Goal: Entertainment & Leisure: Consume media (video, audio)

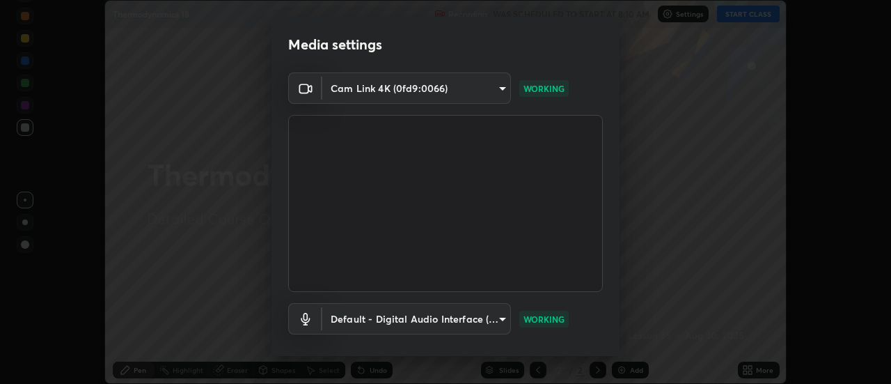
scroll to position [73, 0]
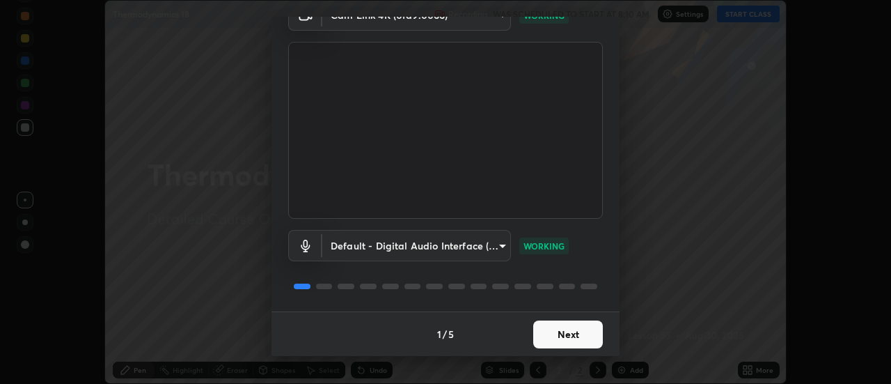
click at [565, 336] on button "Next" at bounding box center [568, 334] width 70 height 28
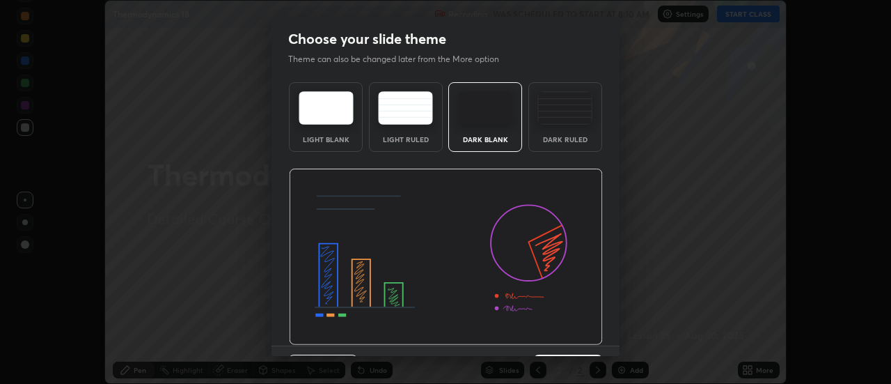
click at [577, 338] on img at bounding box center [446, 256] width 314 height 177
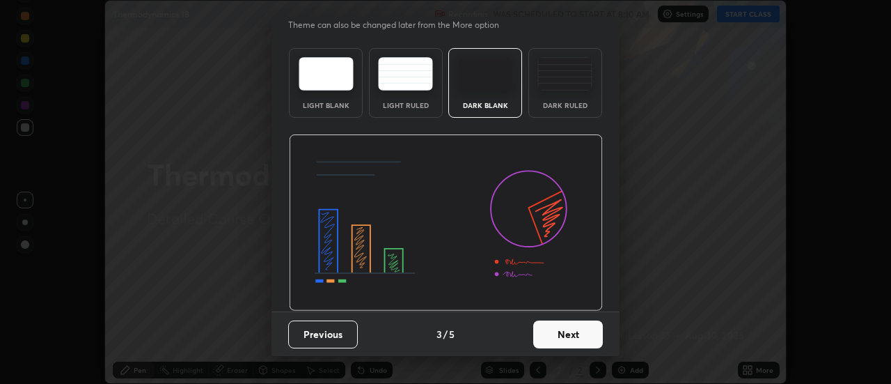
click at [578, 338] on button "Next" at bounding box center [568, 334] width 70 height 28
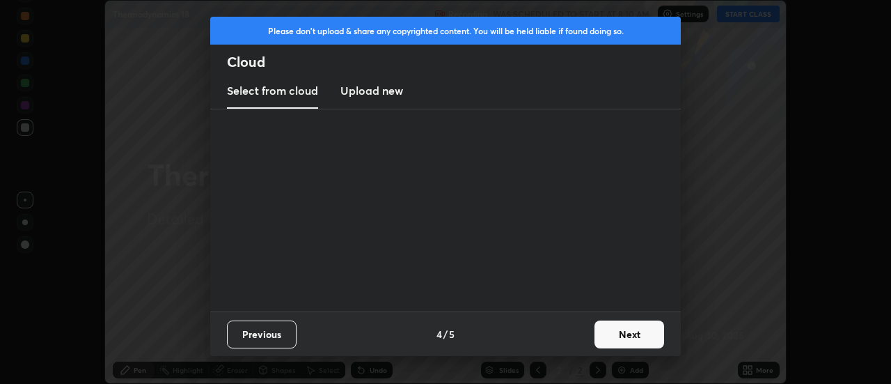
scroll to position [0, 0]
click at [622, 336] on button "Next" at bounding box center [629, 334] width 70 height 28
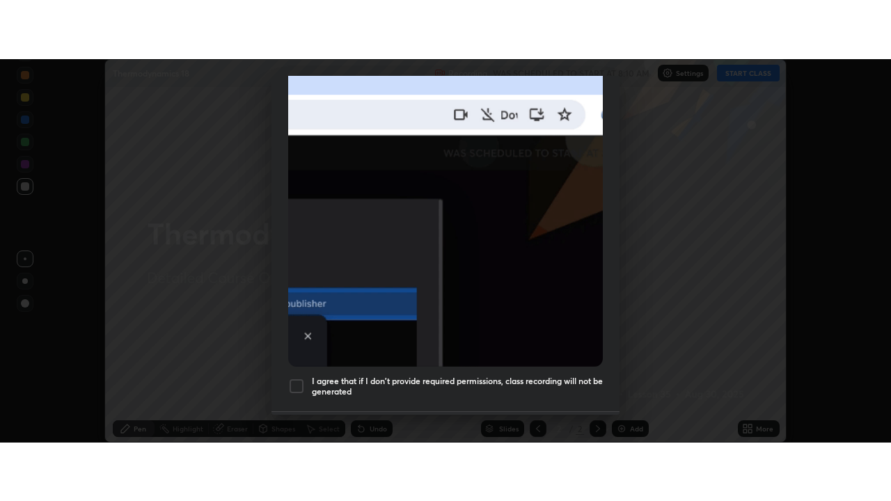
scroll to position [357, 0]
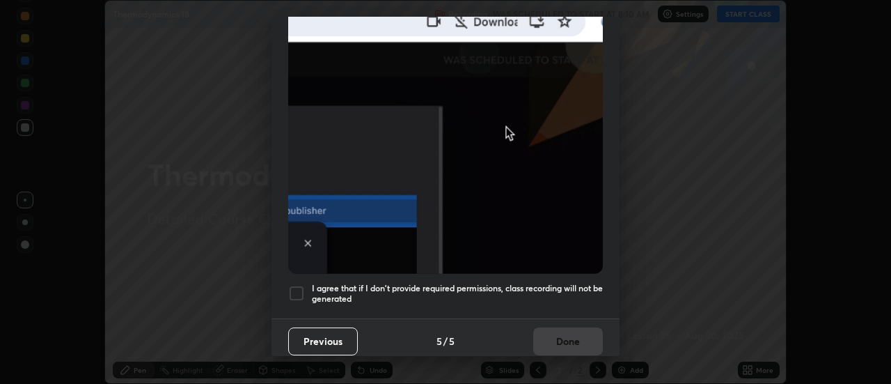
click at [301, 288] on div at bounding box center [296, 293] width 17 height 17
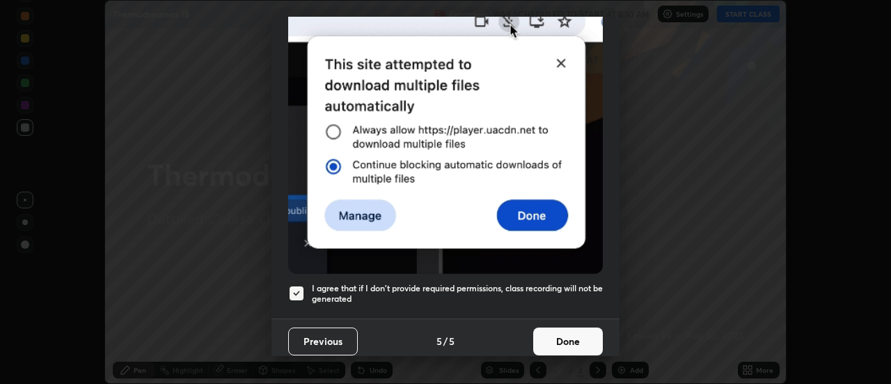
click at [548, 339] on button "Done" at bounding box center [568, 341] width 70 height 28
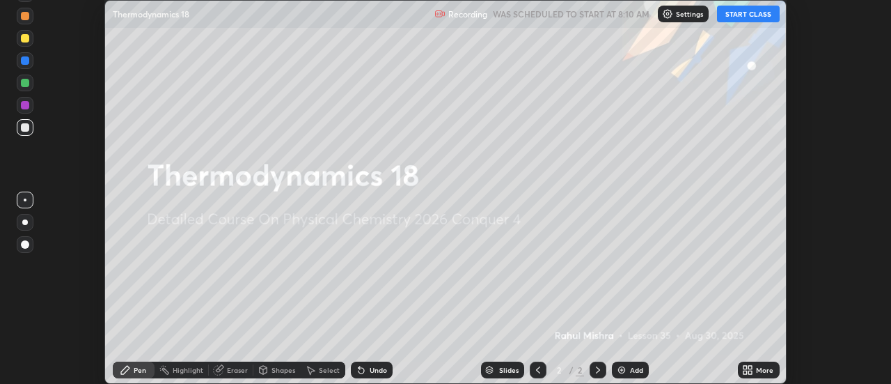
click at [733, 13] on button "START CLASS" at bounding box center [748, 14] width 63 height 17
click at [752, 368] on icon at bounding box center [750, 366] width 3 height 3
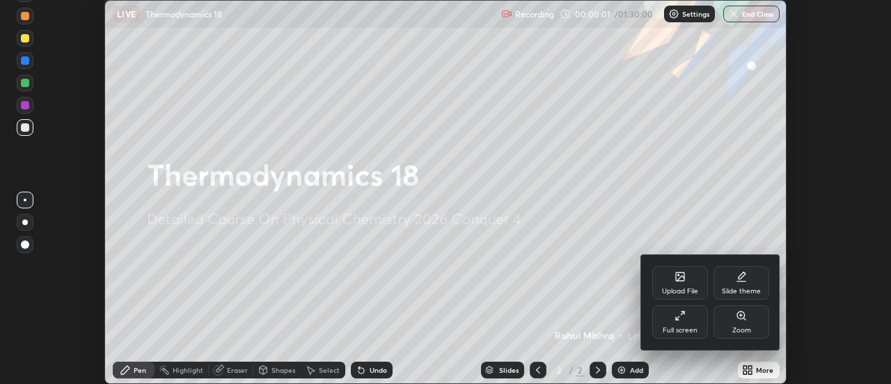
click at [684, 324] on div "Full screen" at bounding box center [680, 321] width 56 height 33
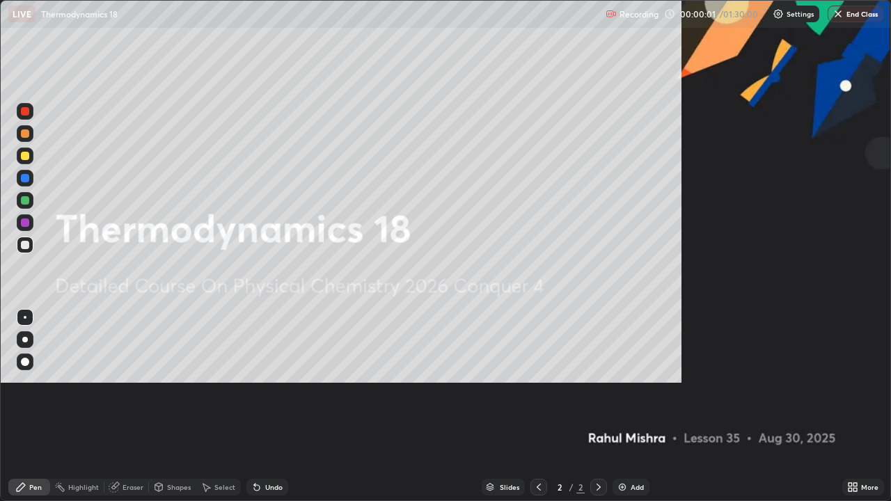
scroll to position [501, 891]
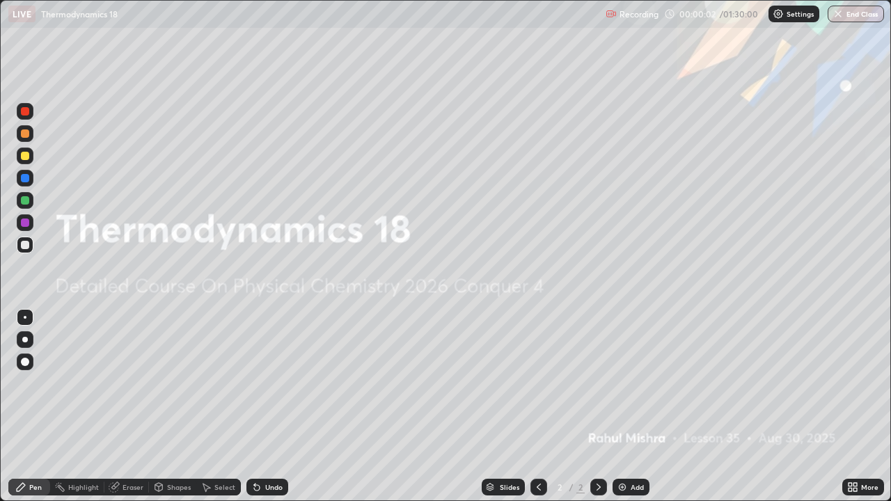
click at [628, 383] on div "Add" at bounding box center [631, 487] width 37 height 17
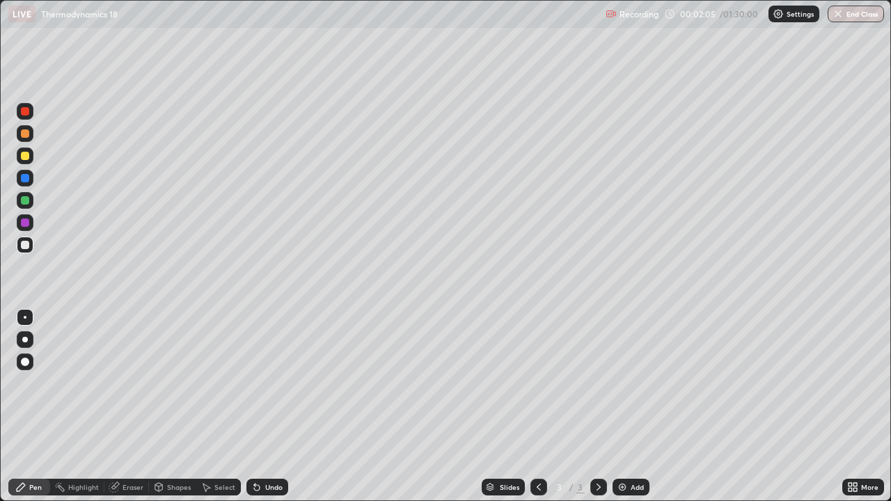
click at [262, 383] on div "Undo" at bounding box center [267, 487] width 42 height 17
click at [265, 383] on div "Undo" at bounding box center [273, 487] width 17 height 7
click at [621, 383] on img at bounding box center [622, 487] width 11 height 11
click at [26, 156] on div at bounding box center [25, 156] width 8 height 8
click at [25, 244] on div at bounding box center [25, 245] width 8 height 8
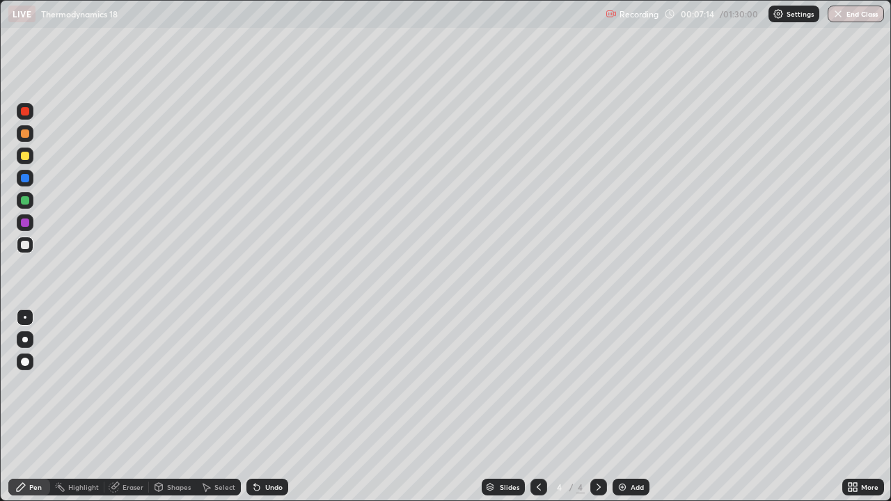
click at [25, 156] on div at bounding box center [25, 156] width 8 height 8
click at [136, 383] on div "Eraser" at bounding box center [133, 487] width 21 height 7
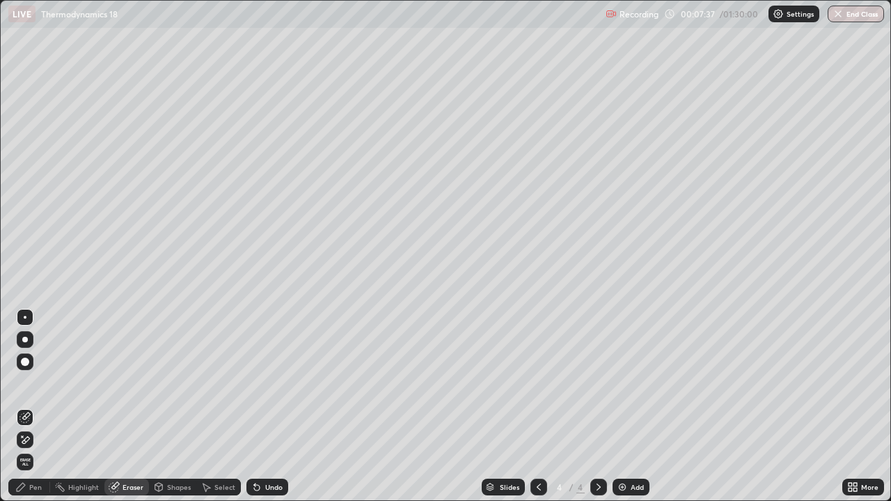
click at [40, 383] on div "Pen" at bounding box center [35, 487] width 13 height 7
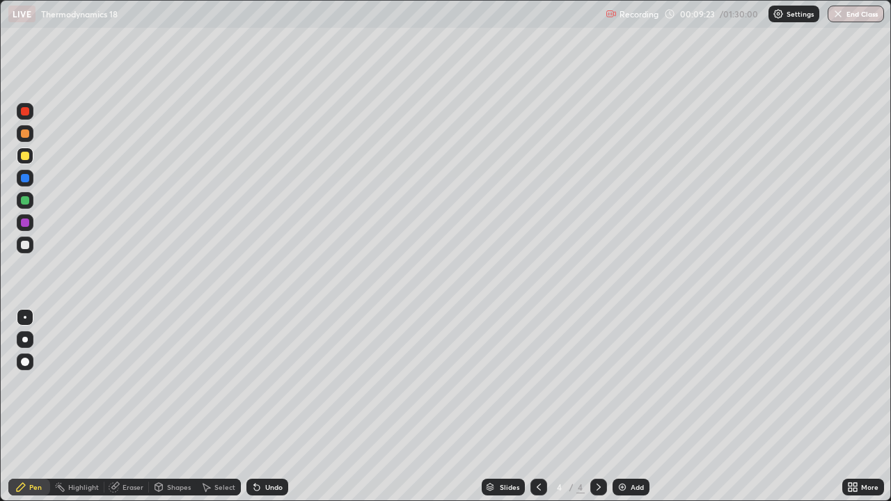
click at [25, 203] on div at bounding box center [25, 200] width 8 height 8
click at [24, 246] on div at bounding box center [25, 245] width 8 height 8
click at [254, 383] on icon at bounding box center [257, 488] width 6 height 6
click at [254, 383] on icon at bounding box center [254, 484] width 1 height 1
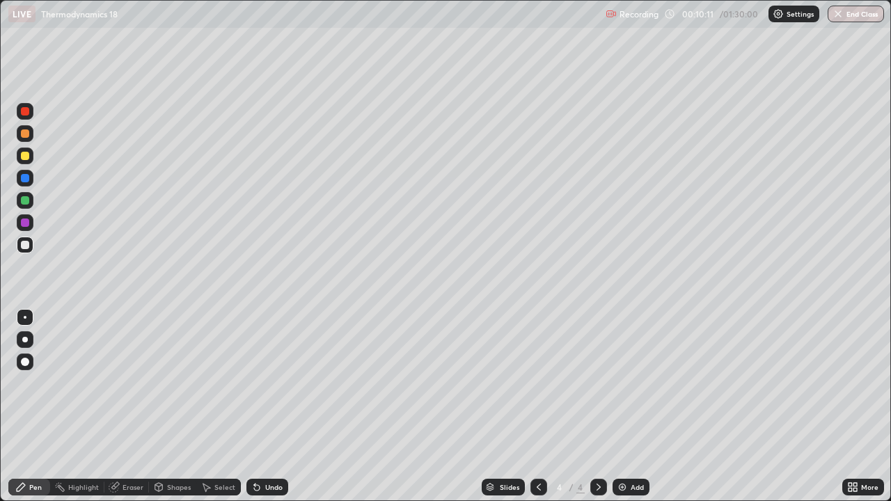
click at [24, 200] on div at bounding box center [25, 200] width 8 height 8
click at [26, 249] on div at bounding box center [25, 245] width 8 height 8
click at [129, 383] on div "Eraser" at bounding box center [133, 487] width 21 height 7
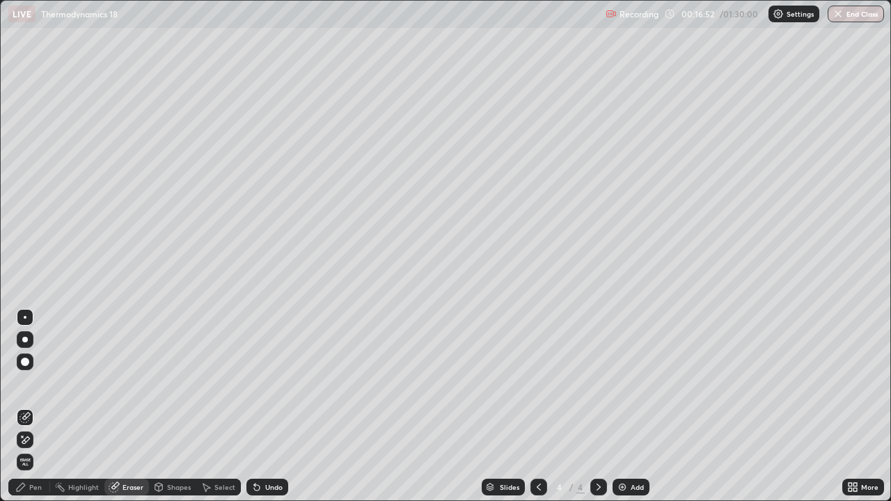
click at [36, 383] on div "Pen" at bounding box center [35, 487] width 13 height 7
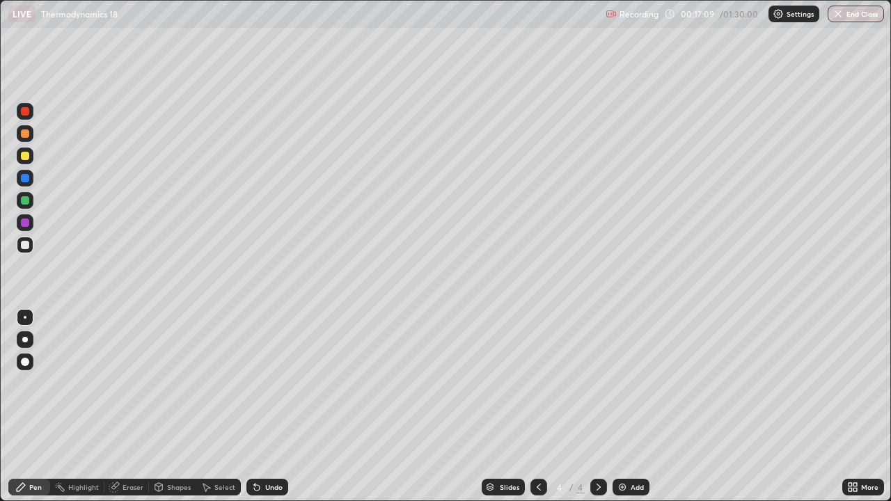
click at [134, 383] on div "Eraser" at bounding box center [133, 487] width 21 height 7
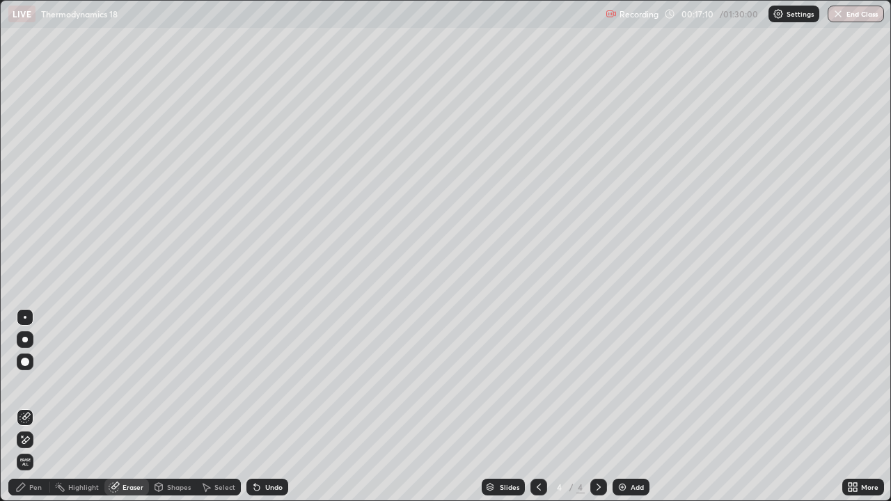
click at [40, 383] on div "Pen" at bounding box center [35, 487] width 13 height 7
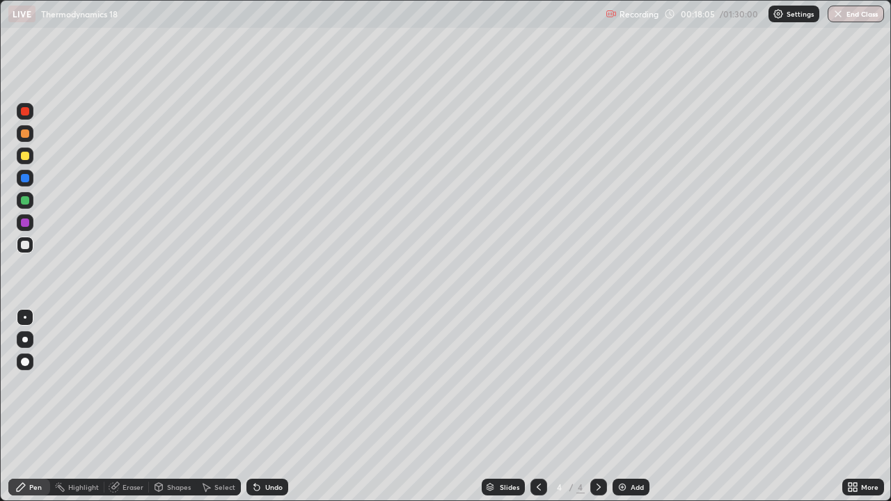
click at [624, 383] on img at bounding box center [622, 487] width 11 height 11
click at [25, 200] on div at bounding box center [25, 200] width 8 height 8
click at [26, 244] on div at bounding box center [25, 245] width 8 height 8
click at [24, 201] on div at bounding box center [25, 200] width 8 height 8
click at [24, 243] on div at bounding box center [25, 245] width 8 height 8
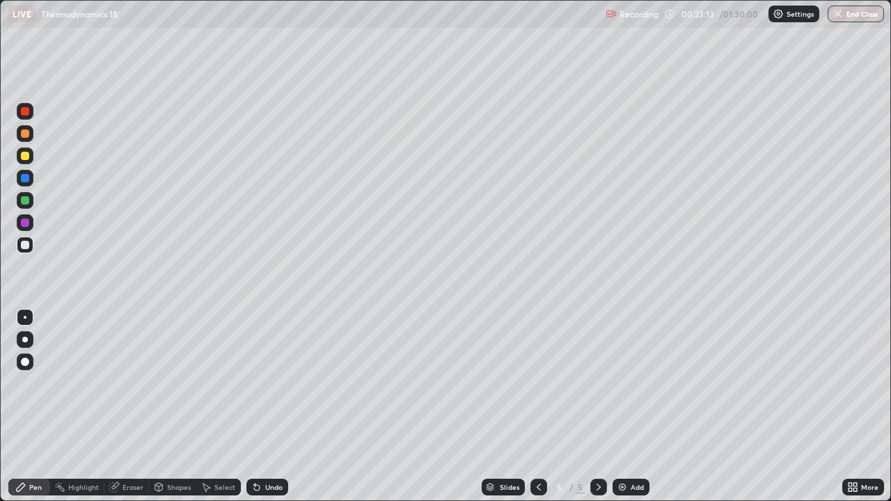
click at [24, 157] on div at bounding box center [25, 156] width 8 height 8
click at [24, 245] on div at bounding box center [25, 245] width 8 height 8
click at [537, 383] on icon at bounding box center [538, 487] width 11 height 11
click at [597, 383] on icon at bounding box center [598, 487] width 11 height 11
click at [622, 383] on img at bounding box center [622, 487] width 11 height 11
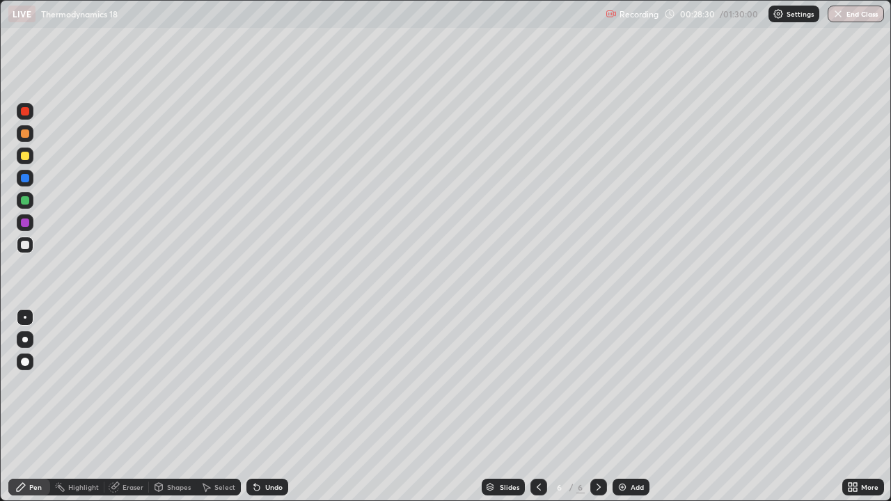
click at [25, 201] on div at bounding box center [25, 200] width 8 height 8
click at [26, 244] on div at bounding box center [25, 245] width 8 height 8
click at [25, 200] on div at bounding box center [25, 200] width 8 height 8
click at [24, 247] on div at bounding box center [25, 245] width 8 height 8
click at [23, 159] on div at bounding box center [25, 156] width 8 height 8
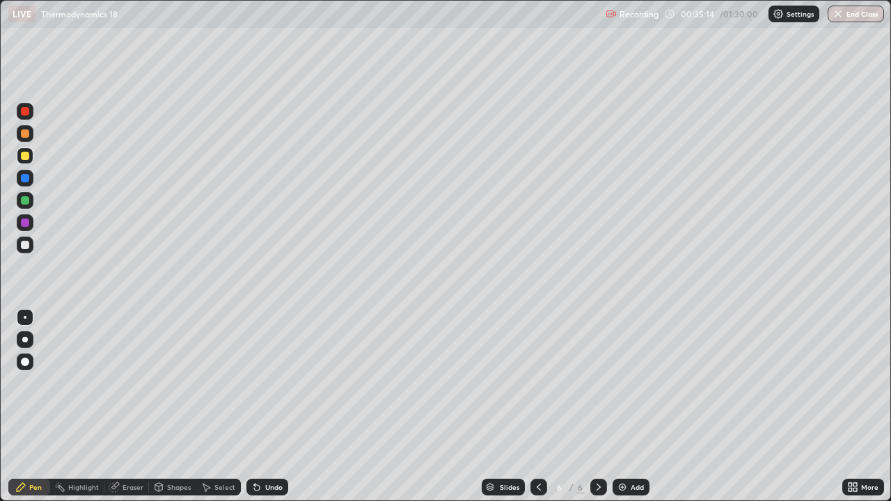
click at [25, 247] on div at bounding box center [25, 245] width 8 height 8
click at [624, 383] on img at bounding box center [622, 487] width 11 height 11
click at [25, 157] on div at bounding box center [25, 156] width 8 height 8
click at [27, 199] on div at bounding box center [25, 200] width 8 height 8
click at [25, 246] on div at bounding box center [25, 245] width 8 height 8
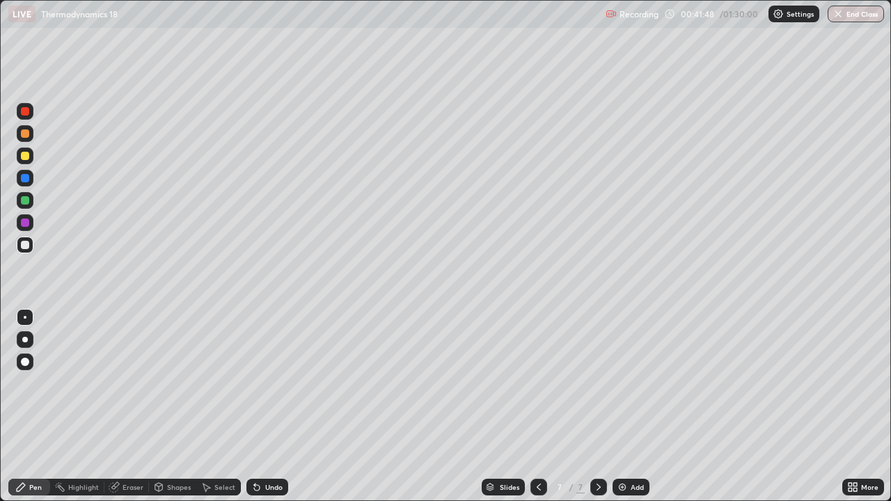
click at [536, 383] on icon at bounding box center [538, 487] width 11 height 11
click at [597, 383] on icon at bounding box center [598, 487] width 11 height 11
click at [125, 383] on div "Eraser" at bounding box center [133, 487] width 21 height 7
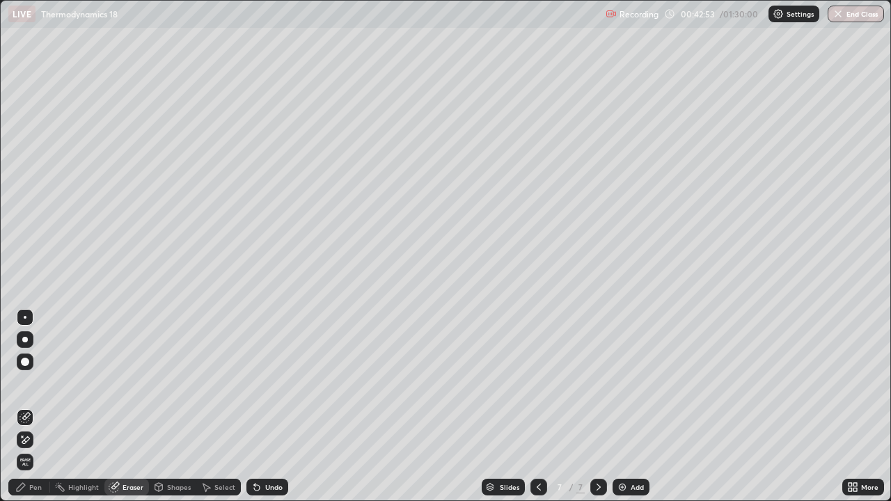
click at [32, 383] on div "Pen" at bounding box center [29, 487] width 42 height 17
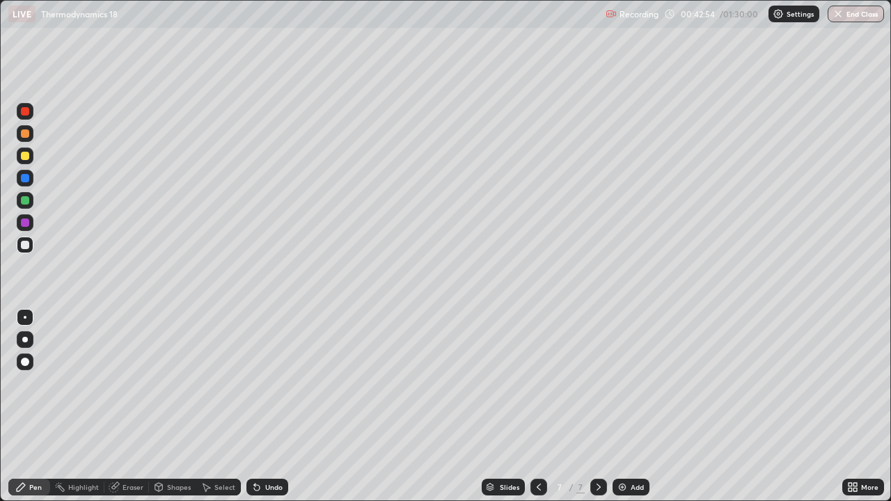
click at [24, 200] on div at bounding box center [25, 200] width 8 height 8
click at [537, 383] on icon at bounding box center [538, 487] width 11 height 11
click at [597, 383] on icon at bounding box center [598, 487] width 11 height 11
click at [129, 383] on div "Eraser" at bounding box center [133, 487] width 21 height 7
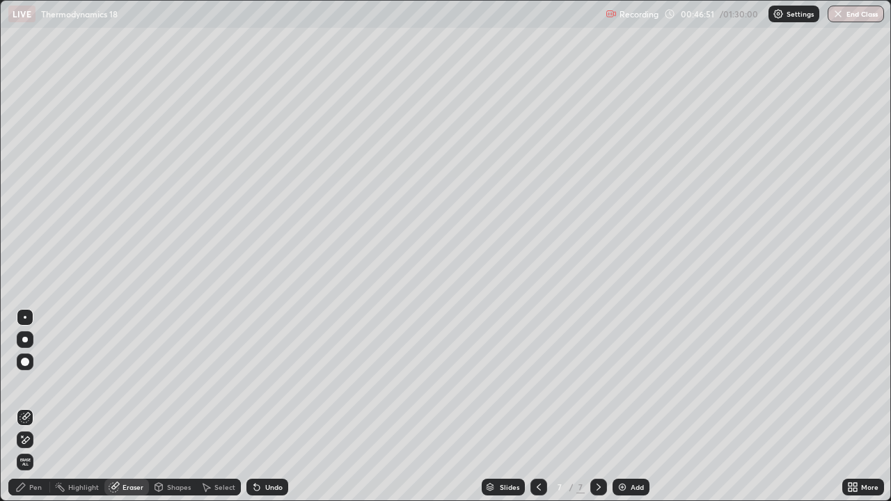
click at [40, 383] on div "Pen" at bounding box center [35, 487] width 13 height 7
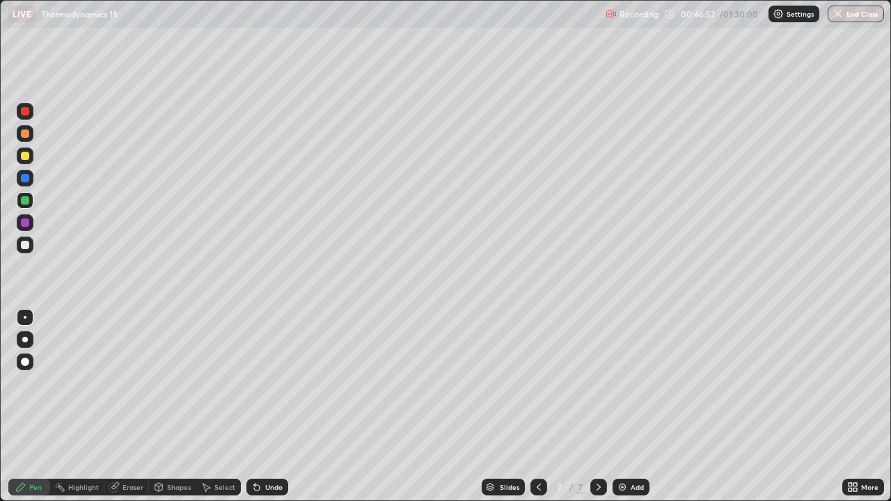
click at [26, 251] on div at bounding box center [25, 245] width 17 height 17
click at [26, 199] on div at bounding box center [25, 200] width 8 height 8
click at [27, 249] on div at bounding box center [25, 245] width 17 height 17
click at [24, 200] on div at bounding box center [25, 200] width 8 height 8
click at [25, 242] on div at bounding box center [25, 245] width 8 height 8
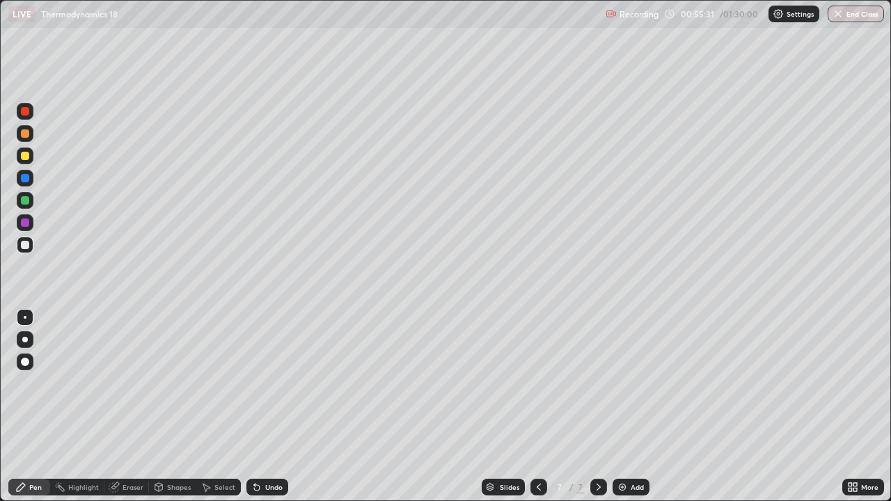
click at [618, 383] on div "Add" at bounding box center [631, 487] width 37 height 17
click at [25, 203] on div at bounding box center [25, 200] width 8 height 8
click at [429, 383] on div "Slides 8 / 8 Add" at bounding box center [565, 487] width 554 height 28
click at [24, 245] on div at bounding box center [25, 245] width 8 height 8
click at [28, 180] on div at bounding box center [25, 178] width 8 height 8
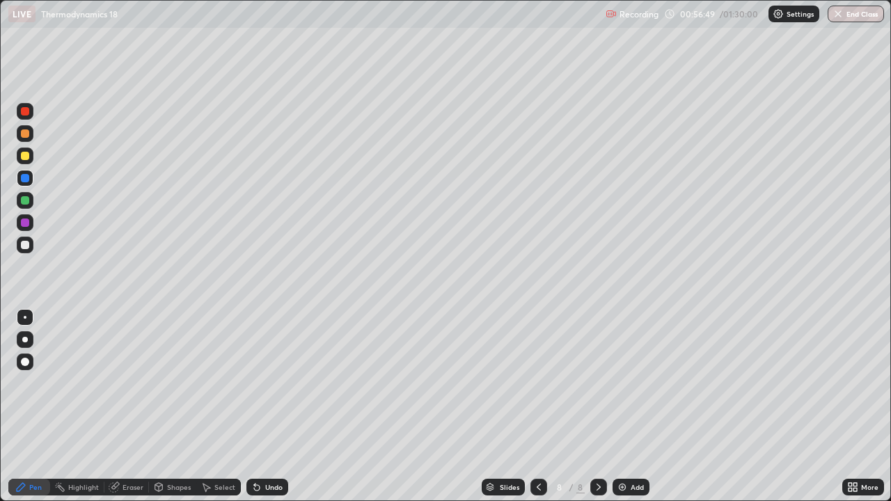
click at [29, 250] on div at bounding box center [25, 245] width 17 height 17
click at [536, 383] on icon at bounding box center [538, 487] width 11 height 11
click at [537, 383] on icon at bounding box center [538, 487] width 11 height 11
click at [536, 383] on icon at bounding box center [538, 487] width 11 height 11
click at [537, 383] on icon at bounding box center [538, 487] width 11 height 11
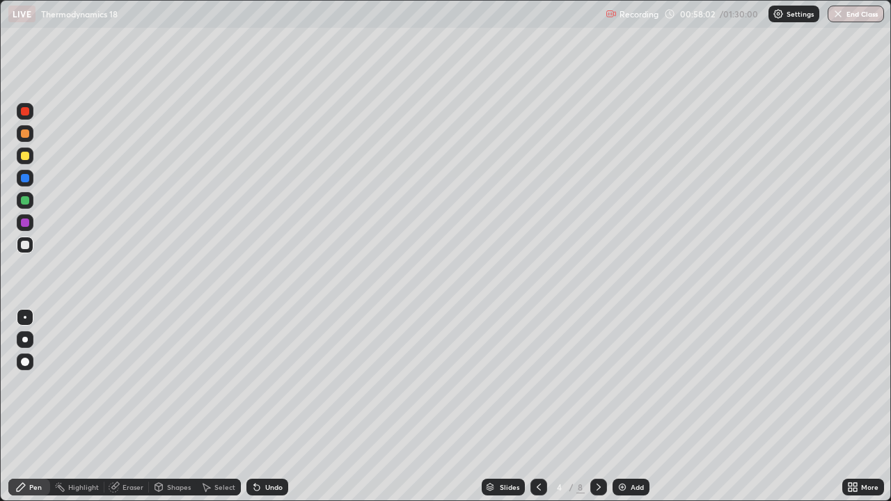
click at [599, 383] on icon at bounding box center [598, 487] width 11 height 11
click at [597, 383] on icon at bounding box center [598, 487] width 11 height 11
click at [599, 383] on icon at bounding box center [598, 487] width 11 height 11
click at [26, 159] on div at bounding box center [25, 156] width 8 height 8
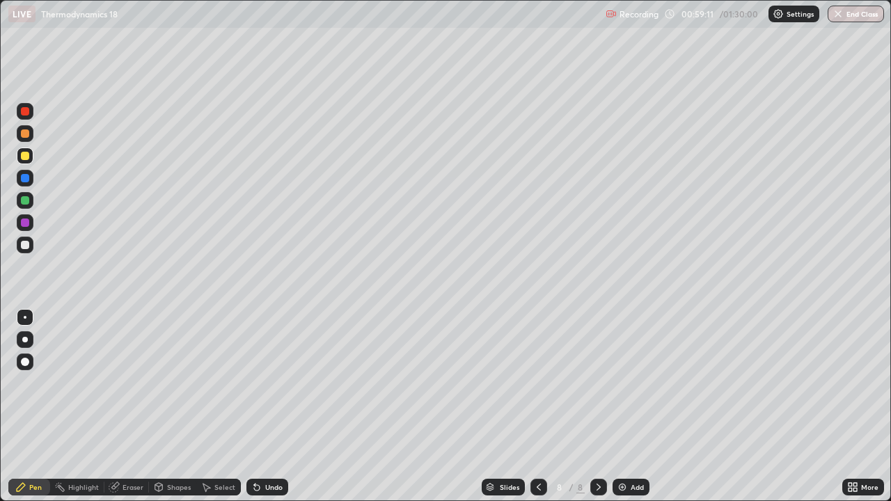
click at [25, 248] on div at bounding box center [25, 245] width 8 height 8
click at [624, 383] on img at bounding box center [622, 487] width 11 height 11
click at [26, 156] on div at bounding box center [25, 156] width 8 height 8
click at [265, 383] on div "Undo" at bounding box center [273, 487] width 17 height 7
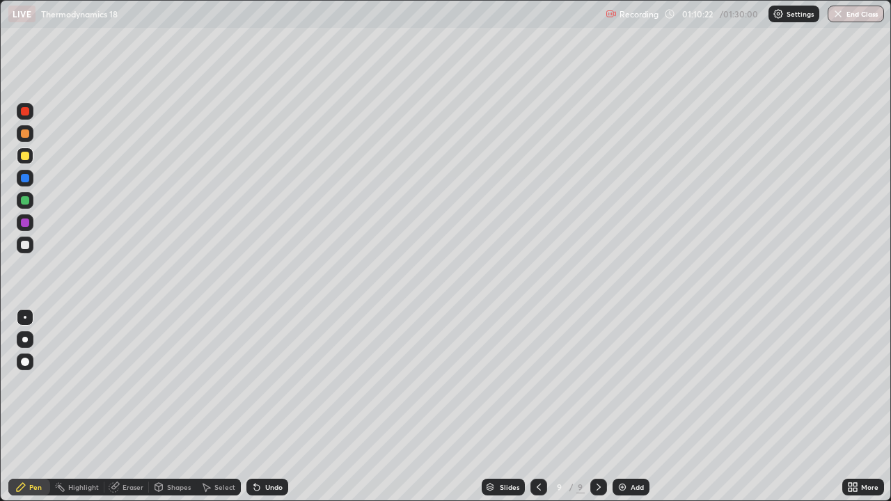
click at [267, 383] on div "Undo" at bounding box center [273, 487] width 17 height 7
click at [255, 383] on icon at bounding box center [257, 488] width 6 height 6
click at [26, 247] on div at bounding box center [25, 245] width 8 height 8
click at [25, 246] on div at bounding box center [25, 245] width 8 height 8
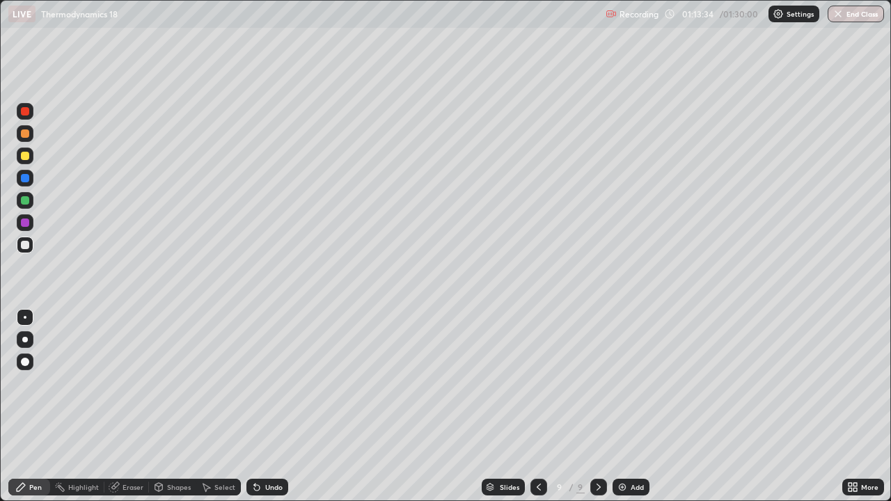
click at [553, 383] on div "9" at bounding box center [560, 487] width 14 height 8
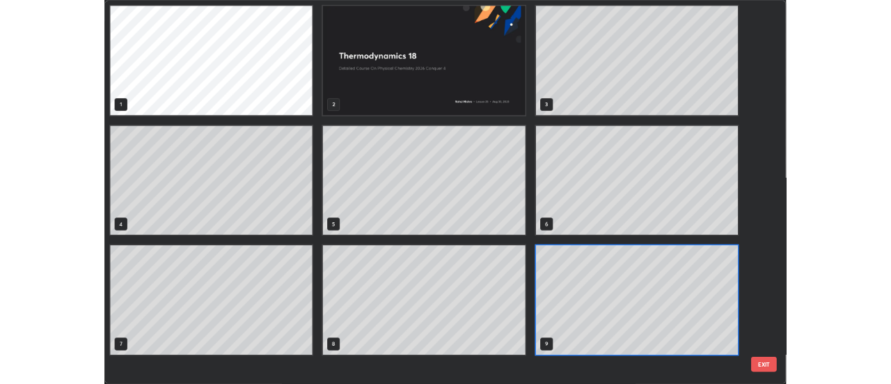
scroll to position [496, 883]
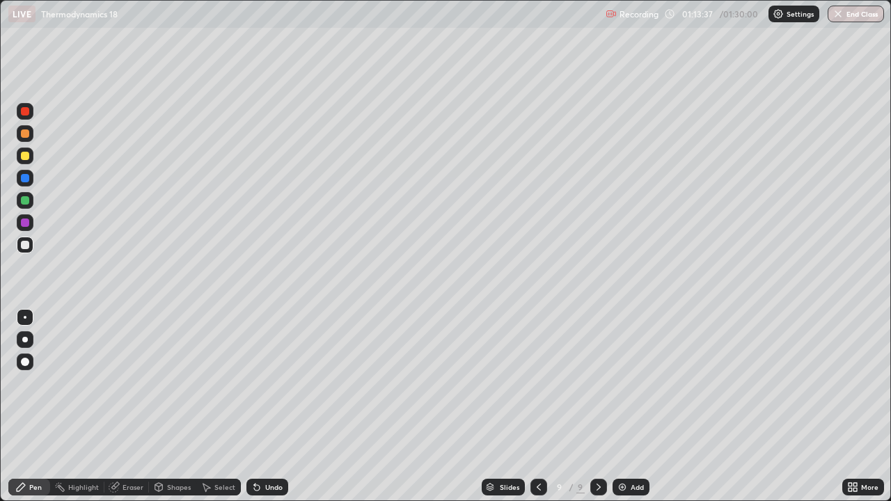
click at [537, 383] on icon at bounding box center [538, 487] width 11 height 11
click at [597, 383] on icon at bounding box center [598, 487] width 11 height 11
click at [622, 383] on img at bounding box center [622, 487] width 11 height 11
click at [23, 201] on div at bounding box center [25, 200] width 8 height 8
click at [28, 159] on div at bounding box center [25, 156] width 8 height 8
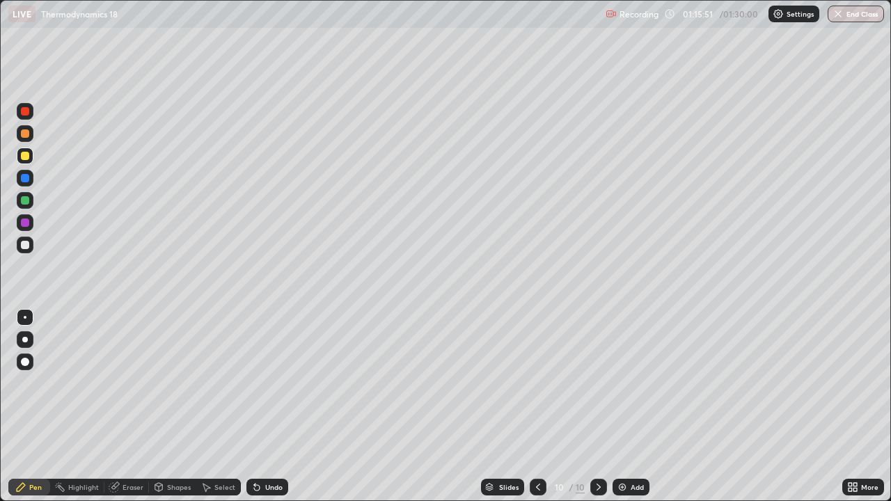
click at [24, 244] on div at bounding box center [25, 245] width 8 height 8
click at [25, 202] on div at bounding box center [25, 200] width 8 height 8
click at [269, 383] on div "Undo" at bounding box center [273, 487] width 17 height 7
click at [850, 383] on icon at bounding box center [850, 484] width 3 height 3
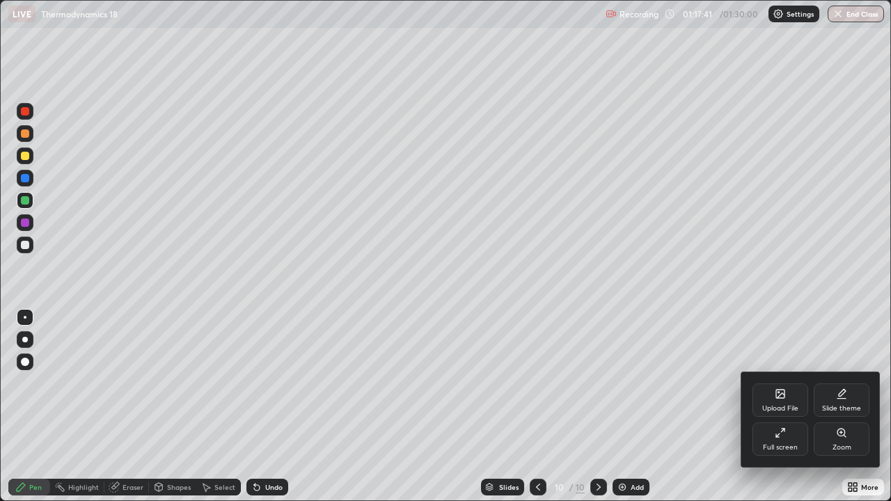
click at [775, 383] on icon at bounding box center [780, 432] width 11 height 11
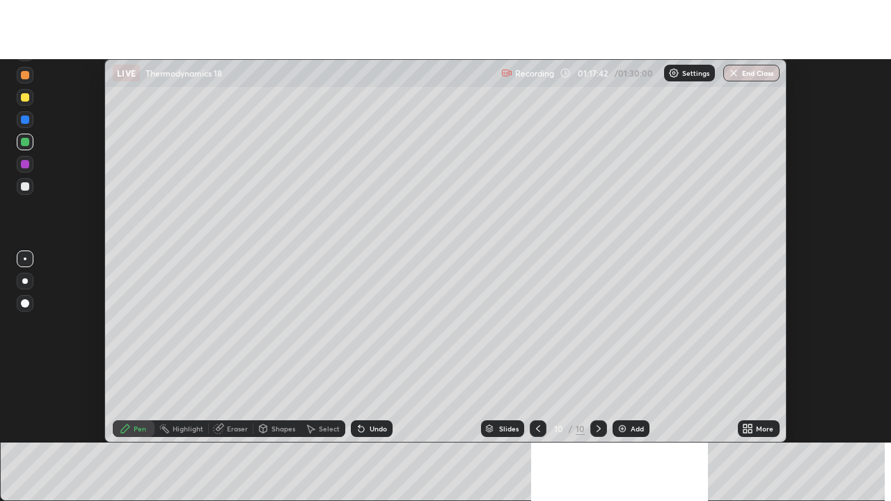
scroll to position [69225, 68718]
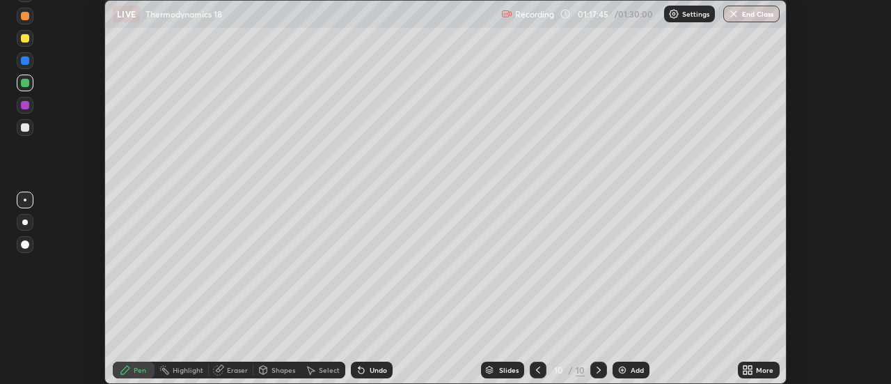
click at [749, 373] on icon at bounding box center [750, 371] width 3 height 3
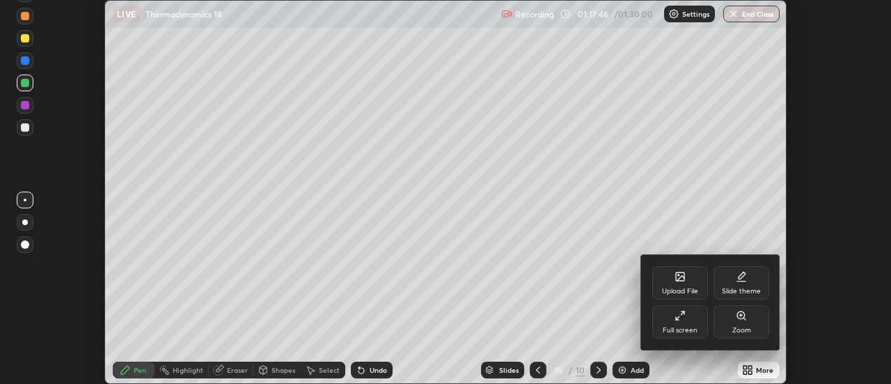
click at [683, 315] on icon at bounding box center [680, 315] width 11 height 11
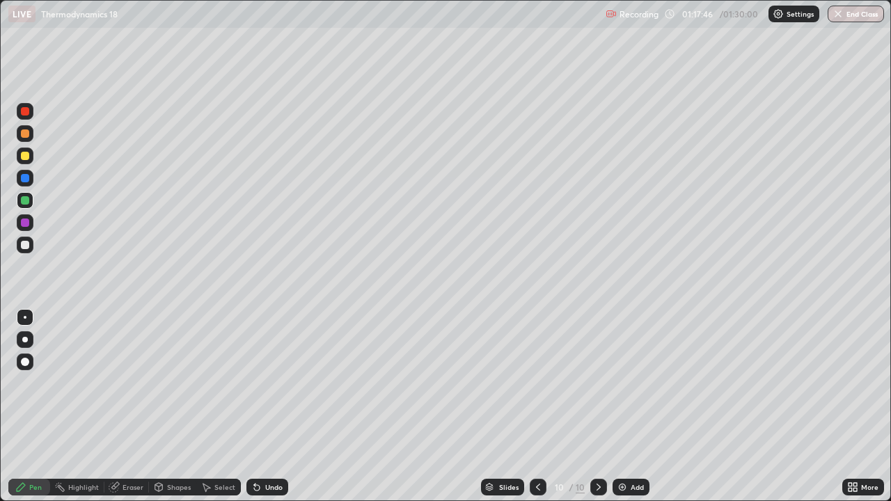
scroll to position [501, 891]
click at [25, 245] on div at bounding box center [25, 245] width 8 height 8
click at [118, 383] on icon at bounding box center [114, 487] width 11 height 11
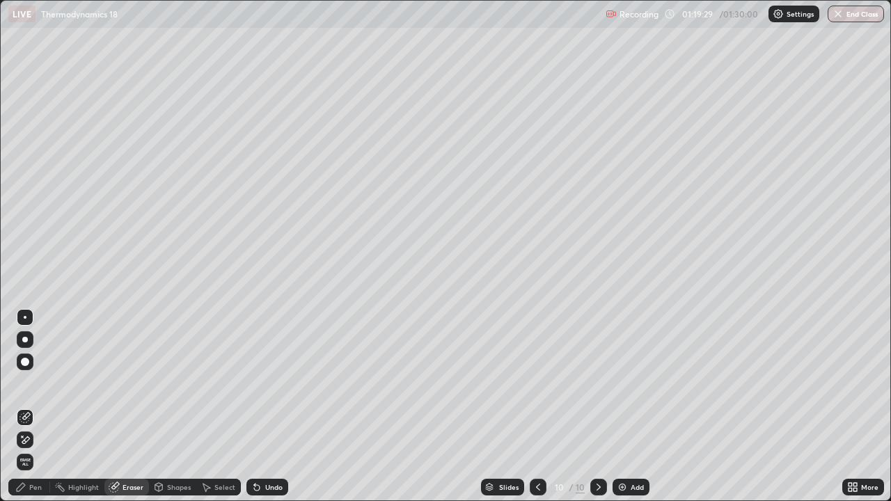
click at [33, 383] on div "Pen" at bounding box center [29, 487] width 42 height 17
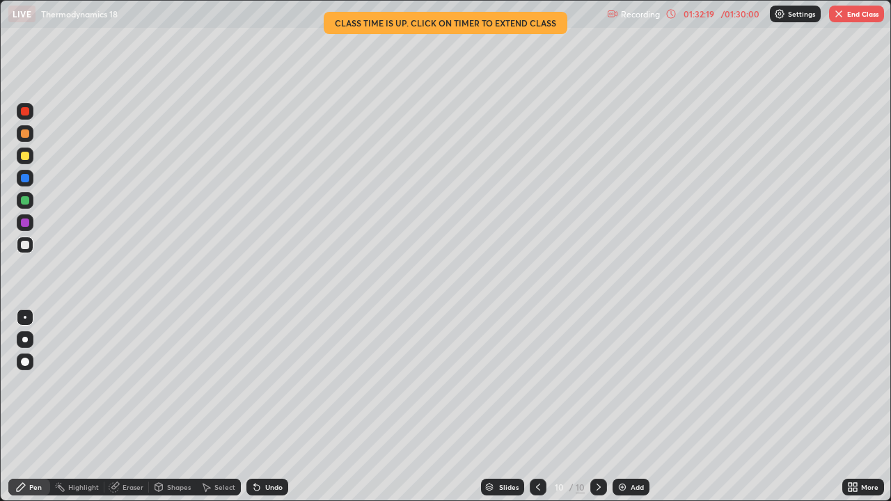
click at [537, 383] on icon at bounding box center [538, 487] width 11 height 11
click at [837, 17] on img "button" at bounding box center [838, 13] width 11 height 11
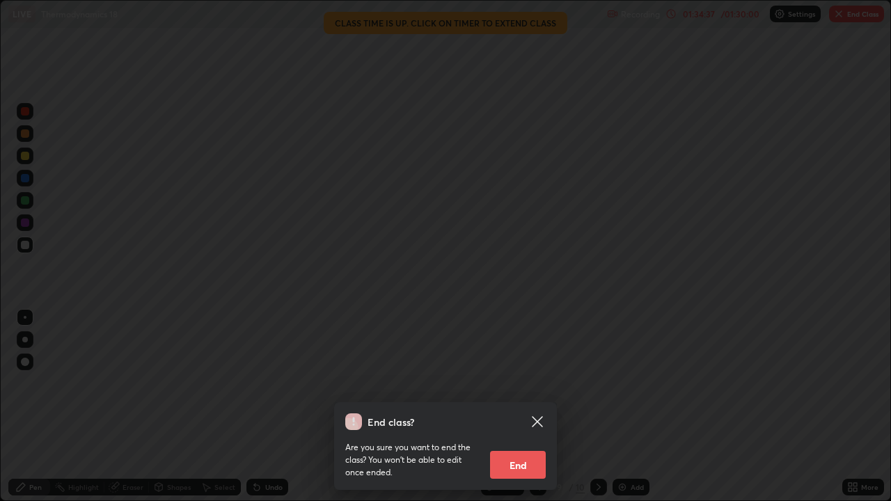
click at [523, 383] on button "End" at bounding box center [518, 465] width 56 height 28
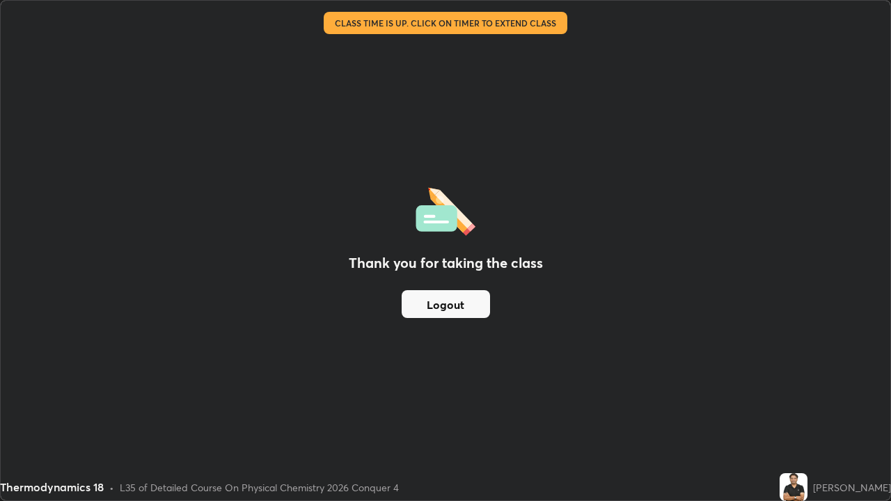
click at [452, 306] on button "Logout" at bounding box center [446, 304] width 88 height 28
click at [450, 300] on button "Logout" at bounding box center [446, 304] width 88 height 28
